Goal: Task Accomplishment & Management: Manage account settings

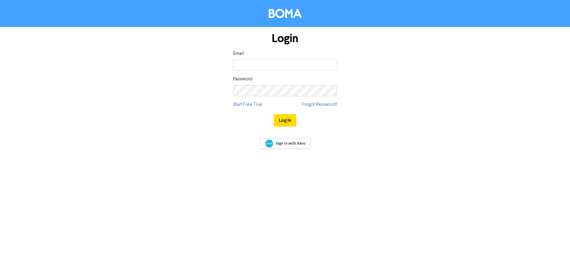
click at [250, 63] on input "email" at bounding box center [285, 65] width 104 height 11
type input "a"
type input "r"
click at [285, 120] on button "Log In" at bounding box center [285, 120] width 23 height 12
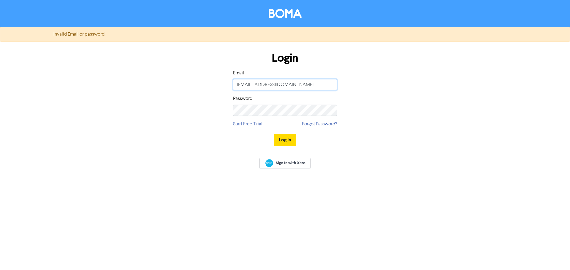
drag, startPoint x: 307, startPoint y: 84, endPoint x: 250, endPoint y: 85, distance: 56.7
click at [250, 85] on input "[EMAIL_ADDRESS][DOMAIN_NAME]" at bounding box center [285, 84] width 104 height 11
click at [266, 88] on input "[EMAIL_ADDRESS][DOMAIN_NAME]" at bounding box center [285, 84] width 104 height 11
click at [255, 86] on input "[EMAIL_ADDRESS][DOMAIN_NAME]" at bounding box center [285, 84] width 104 height 11
click at [253, 86] on input "[EMAIL_ADDRESS][DOMAIN_NAME]" at bounding box center [285, 84] width 104 height 11
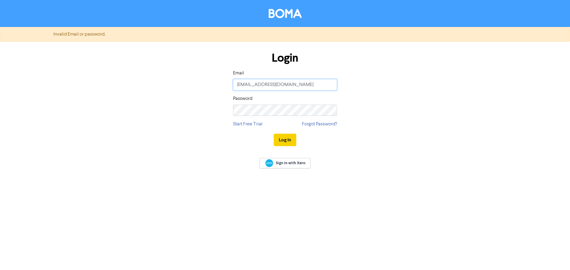
type input "[EMAIL_ADDRESS][DOMAIN_NAME]"
click at [282, 141] on button "Log In" at bounding box center [285, 140] width 23 height 12
click at [285, 140] on button "Log In" at bounding box center [285, 140] width 23 height 12
